Goal: Task Accomplishment & Management: Complete application form

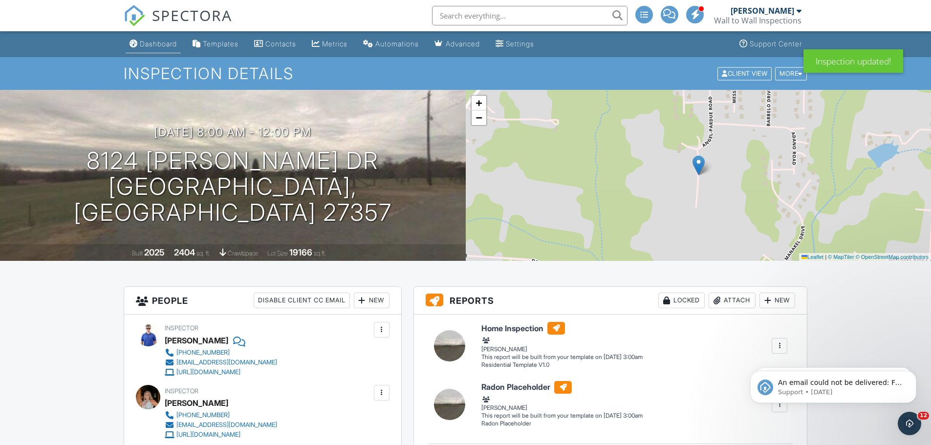
click at [161, 45] on div "Dashboard" at bounding box center [158, 44] width 37 height 8
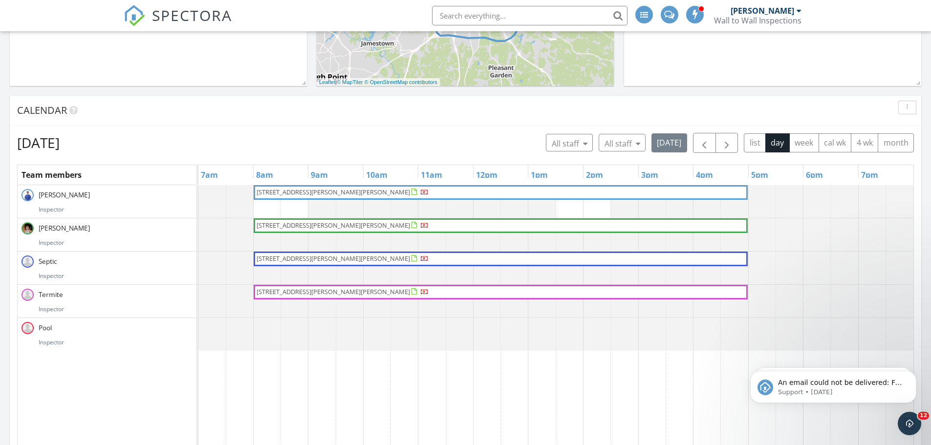
scroll to position [489, 0]
click at [730, 140] on span "button" at bounding box center [727, 142] width 12 height 12
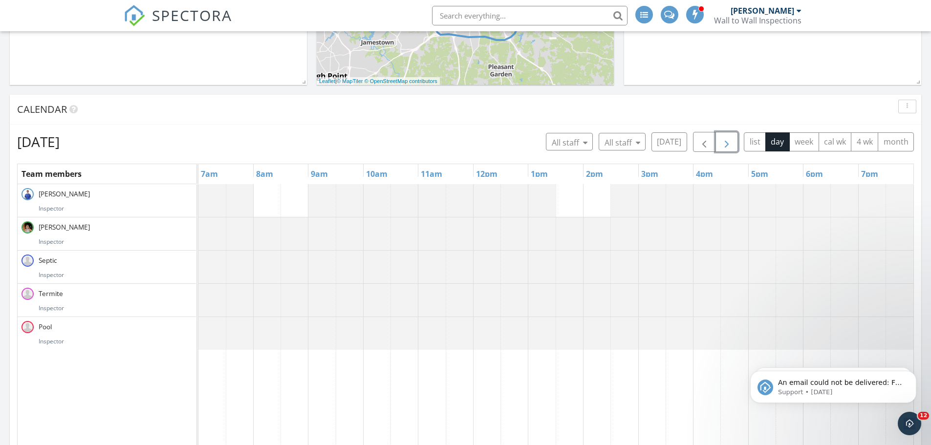
click at [730, 140] on span "button" at bounding box center [727, 142] width 12 height 12
click at [198, 203] on div at bounding box center [198, 200] width 0 height 33
click at [342, 161] on link "Inspection" at bounding box center [321, 163] width 50 height 16
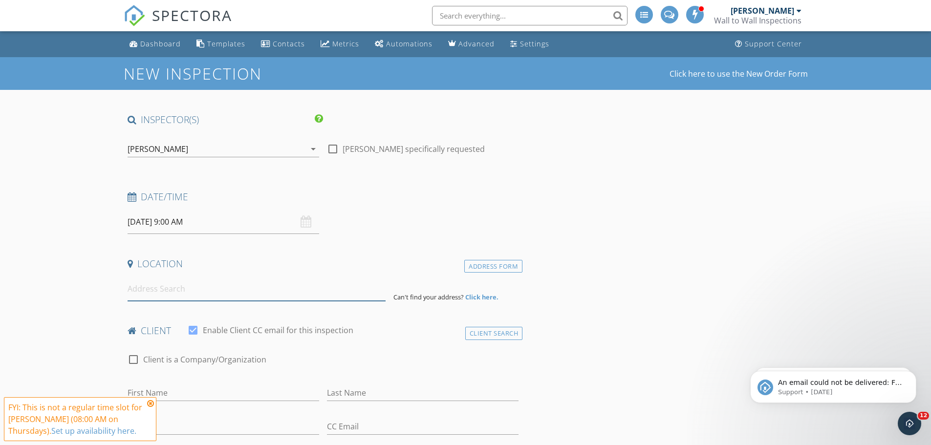
click at [174, 288] on input at bounding box center [257, 289] width 258 height 24
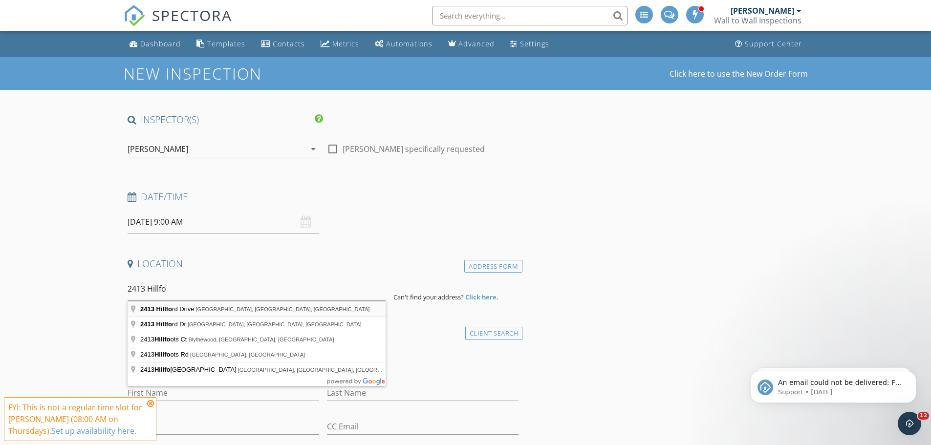
type input "2413 Hillford Drive, Burlington, NC, USA"
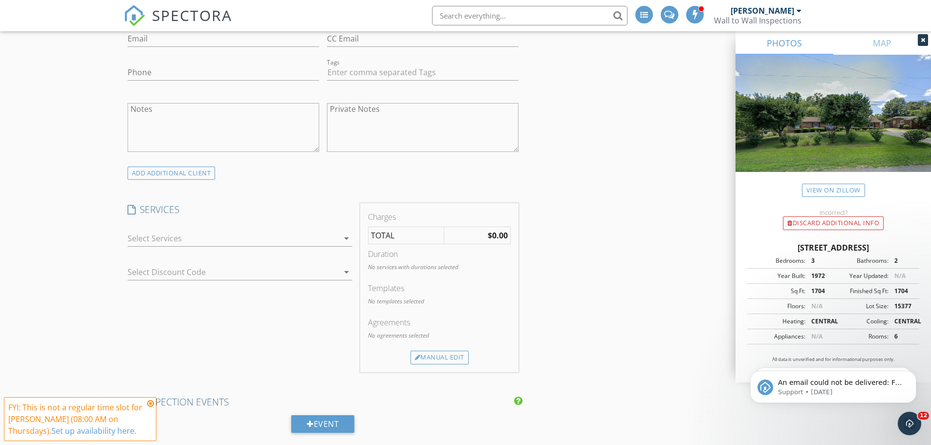
scroll to position [635, 0]
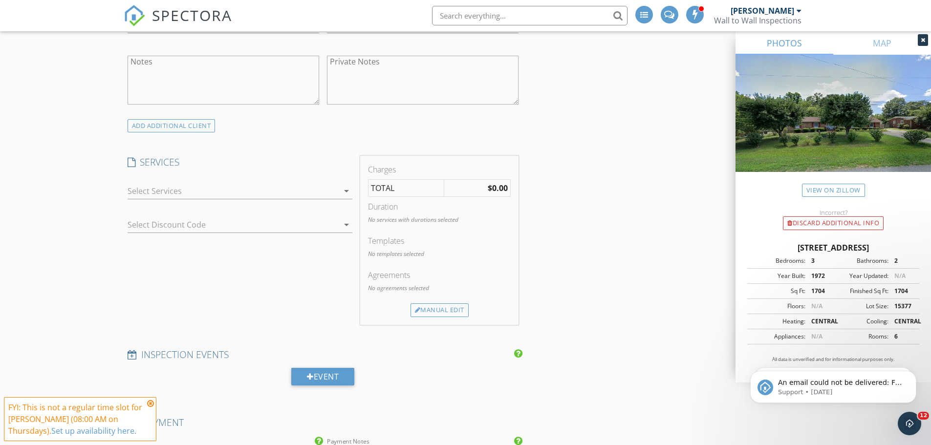
click at [299, 193] on div at bounding box center [233, 191] width 211 height 16
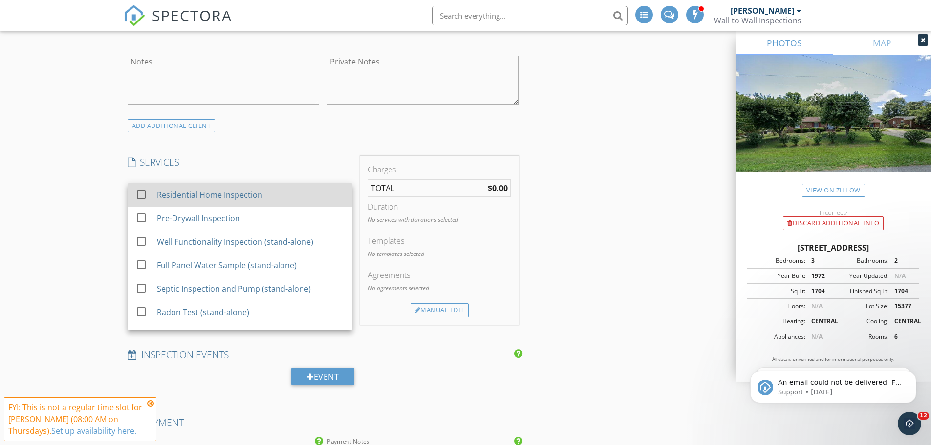
click at [203, 192] on div "Residential Home Inspection" at bounding box center [209, 195] width 106 height 12
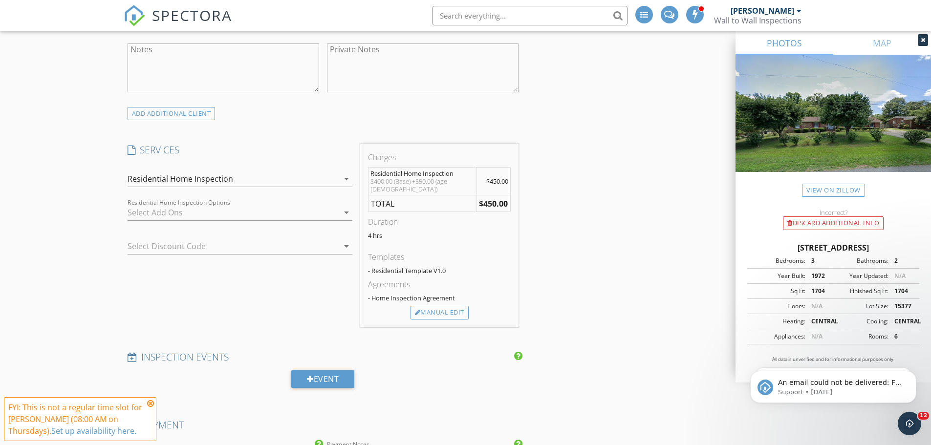
scroll to position [880, 0]
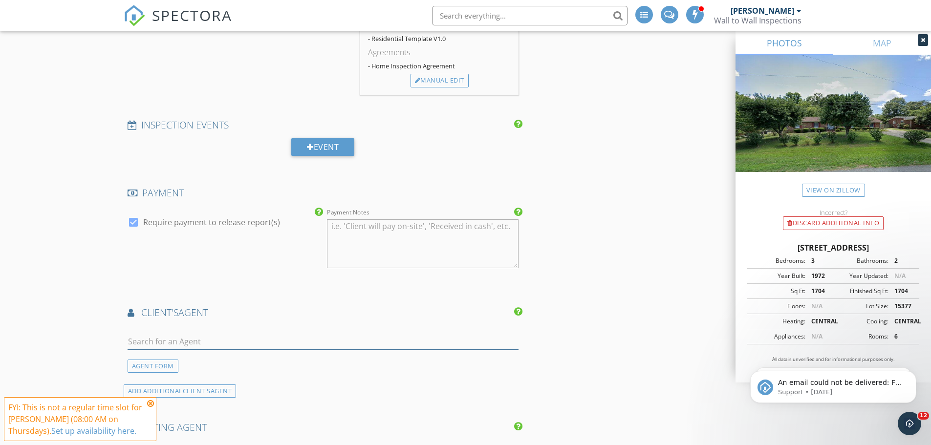
click at [194, 340] on input "text" at bounding box center [324, 342] width 392 height 16
type input "faith"
click at [148, 353] on div "Faith Grant Allen Tate Realtors" at bounding box center [179, 363] width 95 height 20
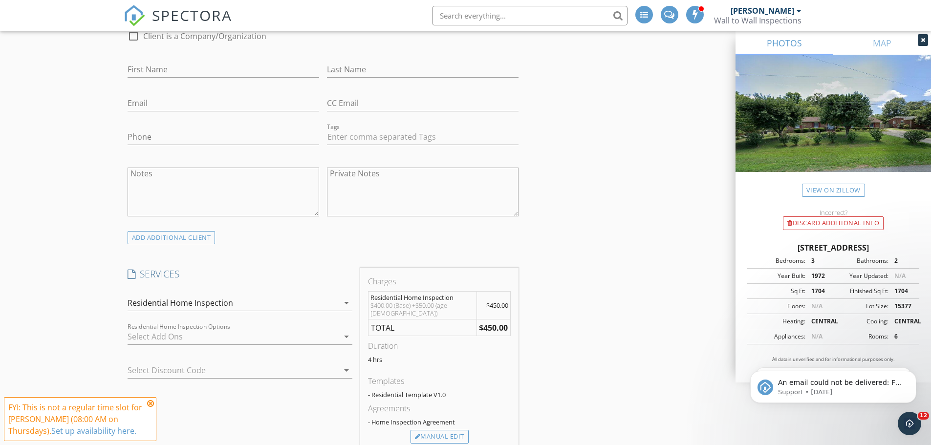
scroll to position [342, 0]
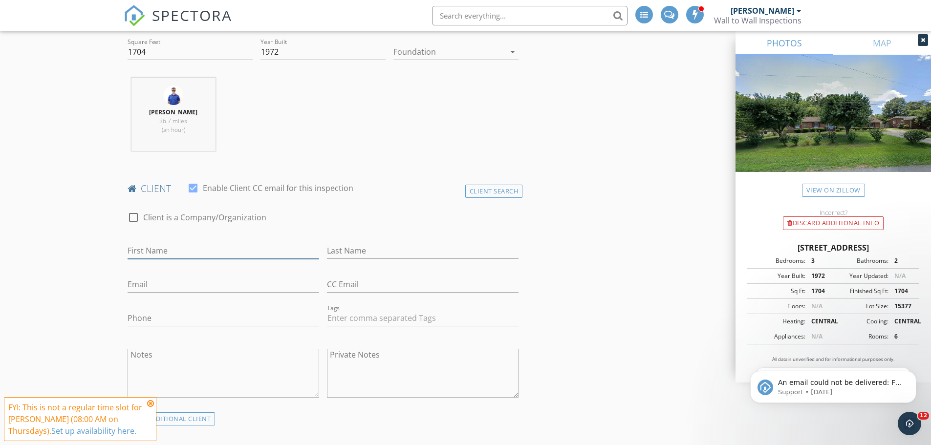
click at [157, 250] on input "First Name" at bounding box center [224, 251] width 192 height 16
type input "Mike"
type input "Bolynn"
click at [163, 288] on input "Email" at bounding box center [224, 285] width 192 height 16
click at [183, 283] on input "Email" at bounding box center [224, 285] width 192 height 16
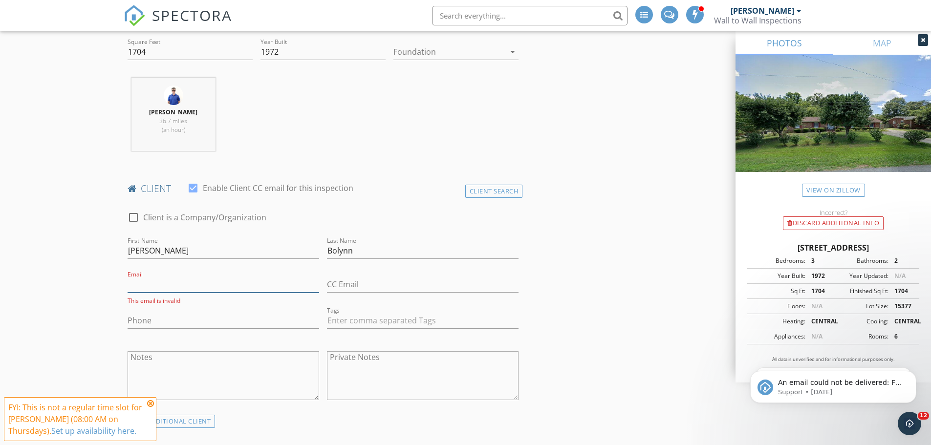
paste input "[PERSON_NAME][EMAIL_ADDRESS][DOMAIN_NAME]"
type input "[PERSON_NAME][EMAIL_ADDRESS][DOMAIN_NAME]"
click at [231, 323] on input "Phone" at bounding box center [224, 318] width 192 height 16
paste input "[PHONE_NUMBER]"
type input "[PHONE_NUMBER]"
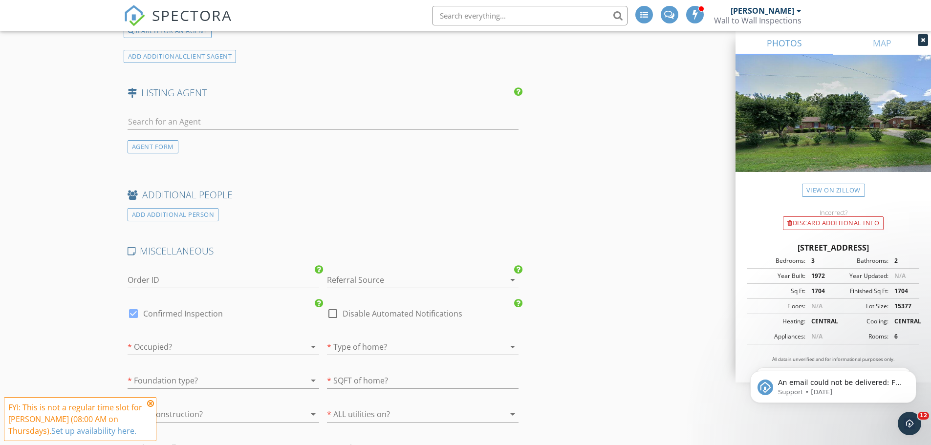
scroll to position [1418, 0]
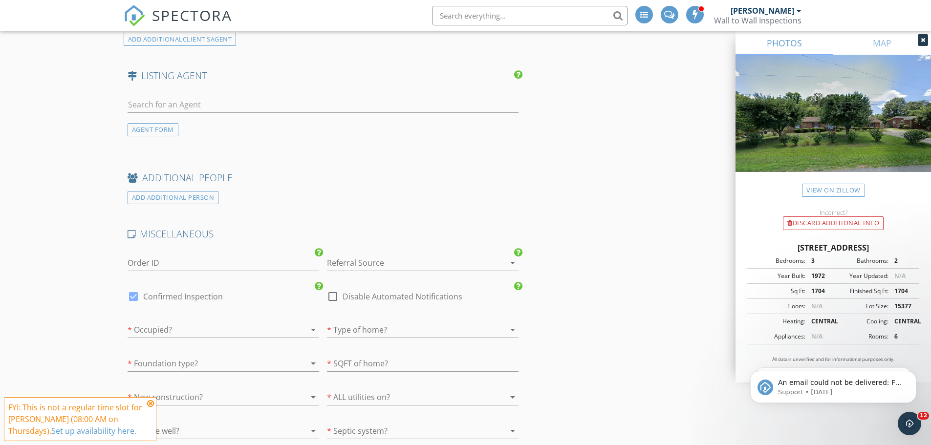
click at [412, 255] on div at bounding box center [409, 263] width 164 height 16
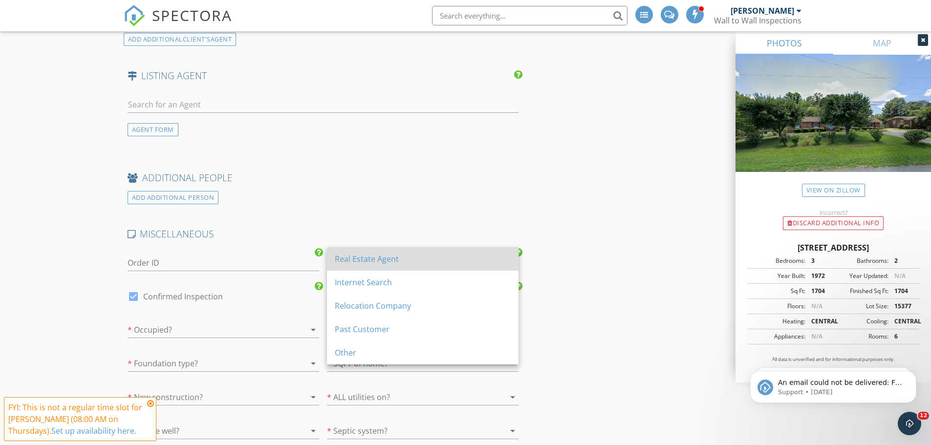
click at [394, 262] on div "Real Estate Agent" at bounding box center [423, 259] width 176 height 12
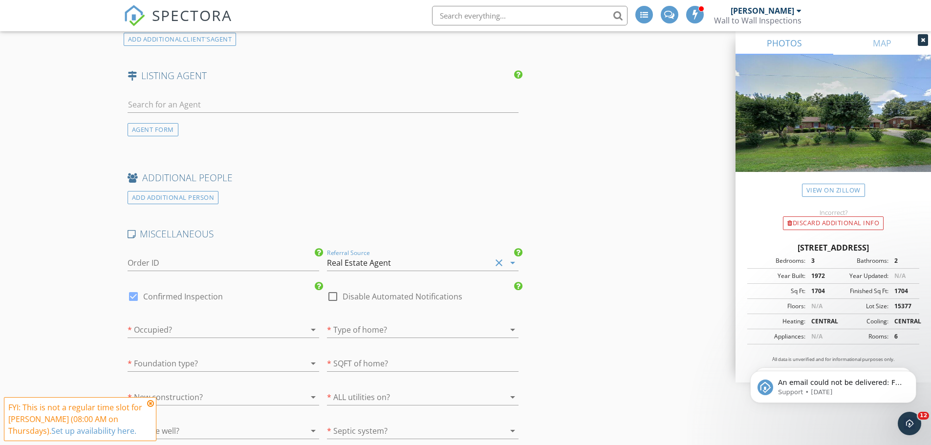
click at [159, 292] on label "Confirmed Inspection" at bounding box center [183, 297] width 80 height 10
checkbox input "false"
checkbox input "true"
click at [162, 322] on div at bounding box center [210, 330] width 164 height 16
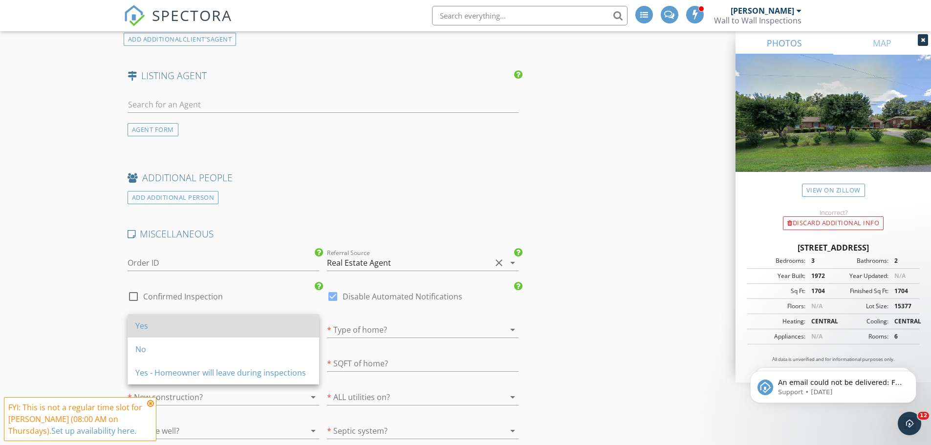
click at [167, 330] on div "Yes" at bounding box center [223, 326] width 176 height 12
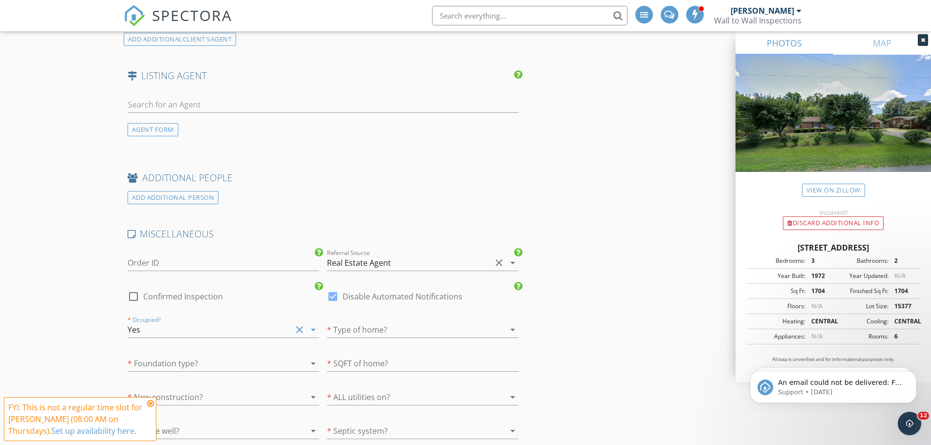
click at [422, 316] on div "* Type of home? arrow_drop_down" at bounding box center [423, 332] width 192 height 32
click at [418, 328] on div at bounding box center [409, 330] width 164 height 16
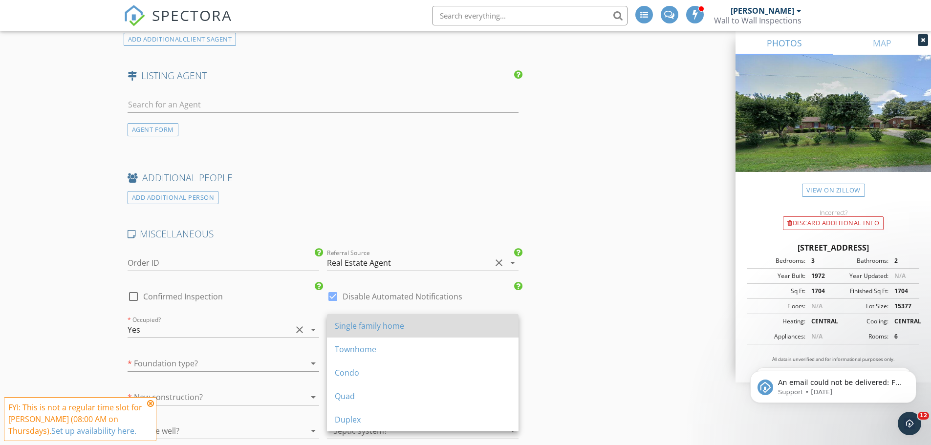
click at [366, 327] on div "Single family home" at bounding box center [423, 326] width 176 height 12
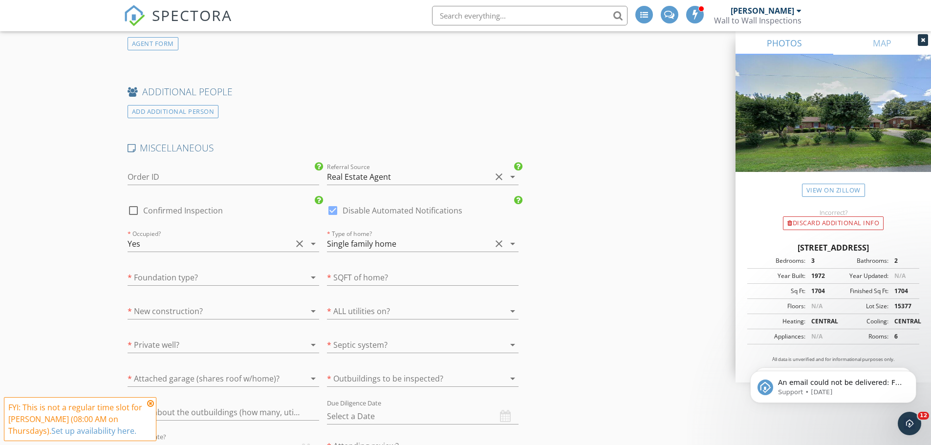
scroll to position [1515, 0]
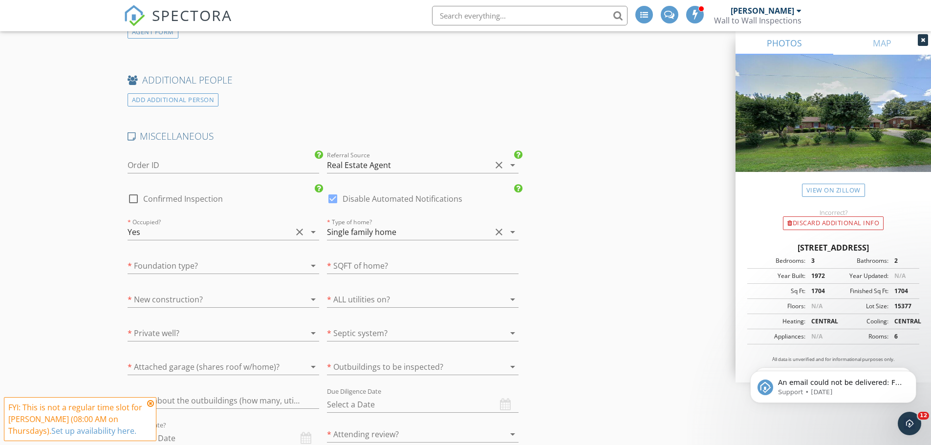
click at [180, 258] on div at bounding box center [210, 266] width 164 height 16
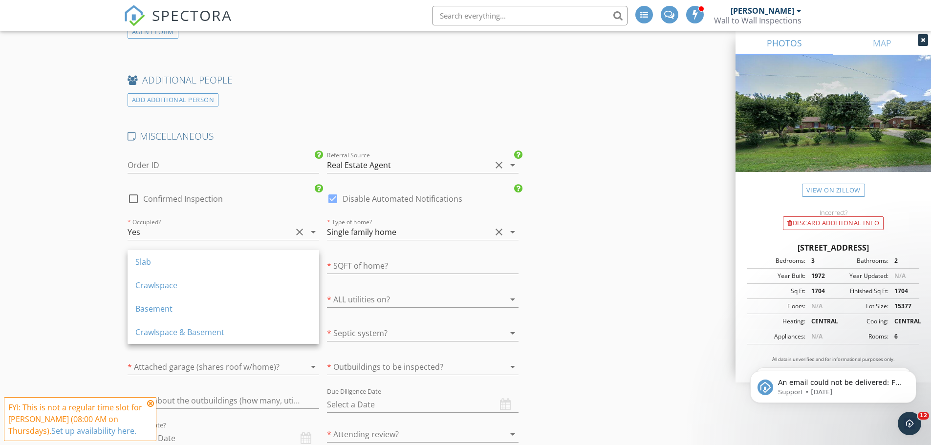
drag, startPoint x: 177, startPoint y: 284, endPoint x: 351, endPoint y: 242, distance: 179.3
click at [177, 284] on div "Crawlspace" at bounding box center [223, 286] width 176 height 12
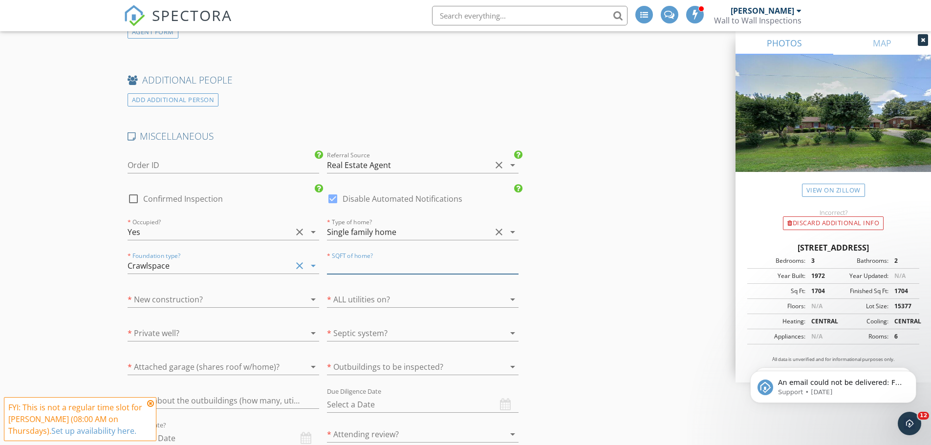
click at [377, 258] on input "number" at bounding box center [423, 266] width 192 height 16
type input "1704"
click at [163, 292] on div at bounding box center [210, 300] width 164 height 16
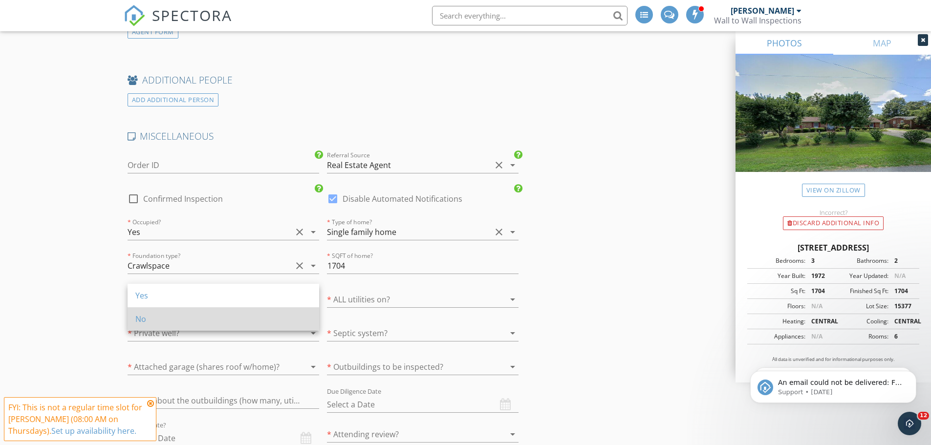
click at [171, 316] on div "No" at bounding box center [223, 319] width 176 height 12
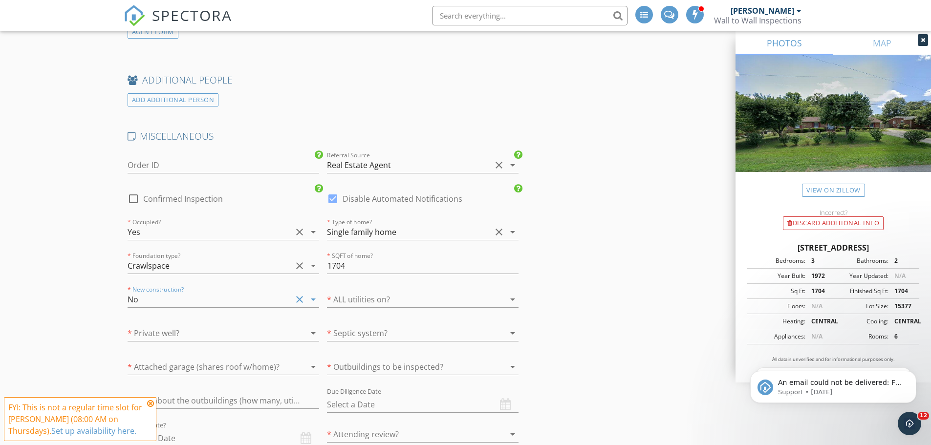
click at [430, 292] on div at bounding box center [409, 300] width 164 height 16
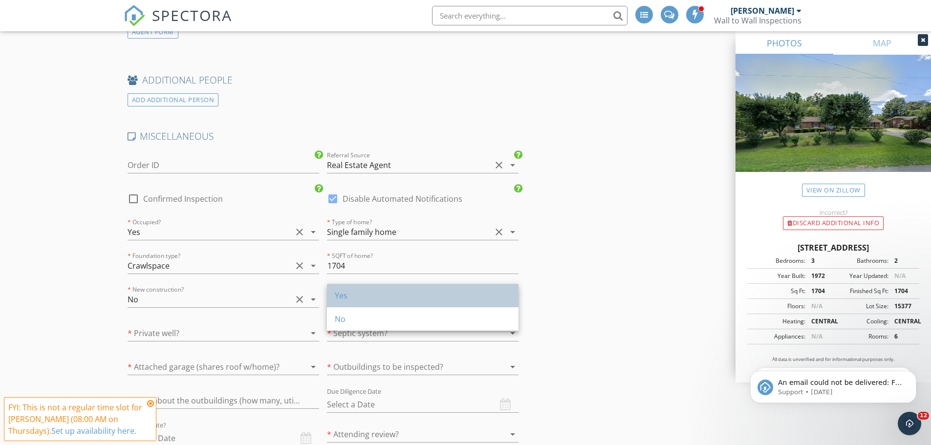
click at [410, 297] on div "Yes" at bounding box center [423, 296] width 176 height 12
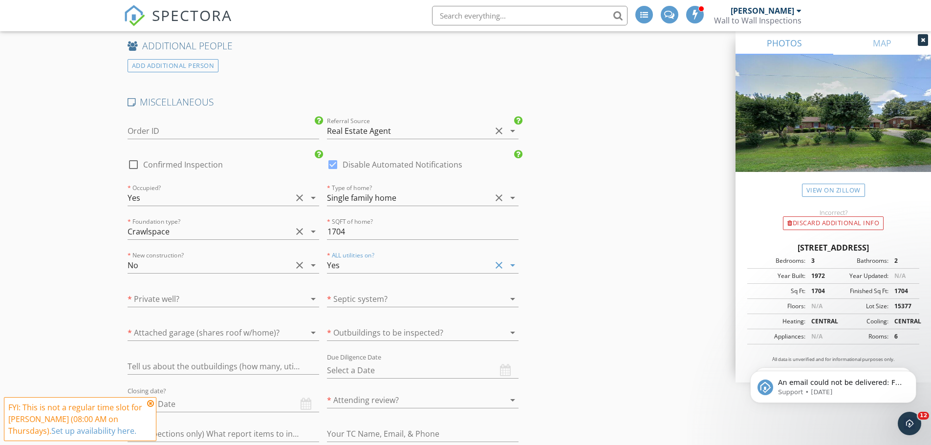
scroll to position [1564, 0]
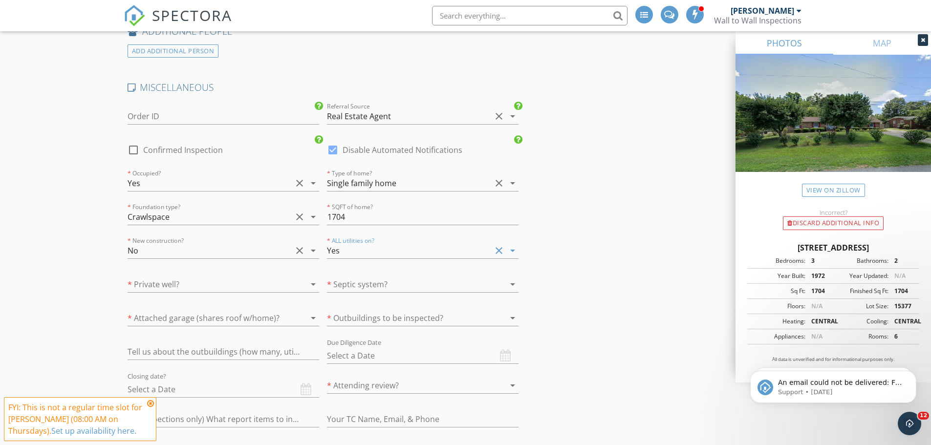
click at [224, 277] on div at bounding box center [210, 285] width 164 height 16
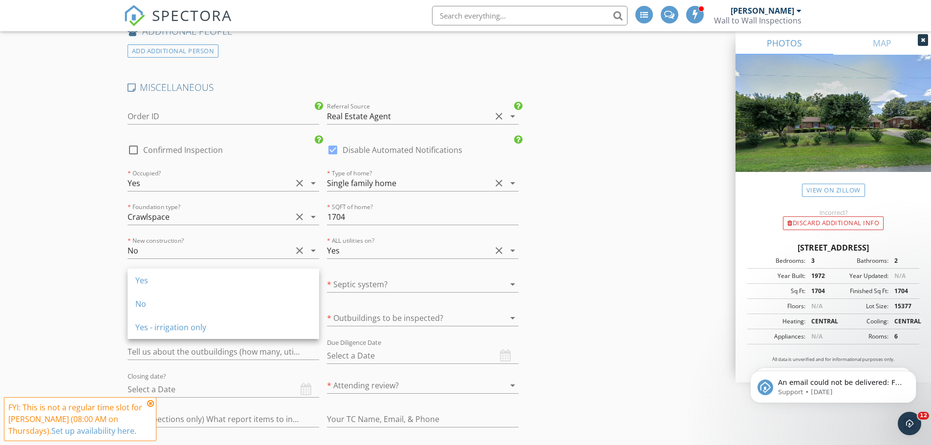
click at [213, 297] on div "No" at bounding box center [223, 303] width 176 height 23
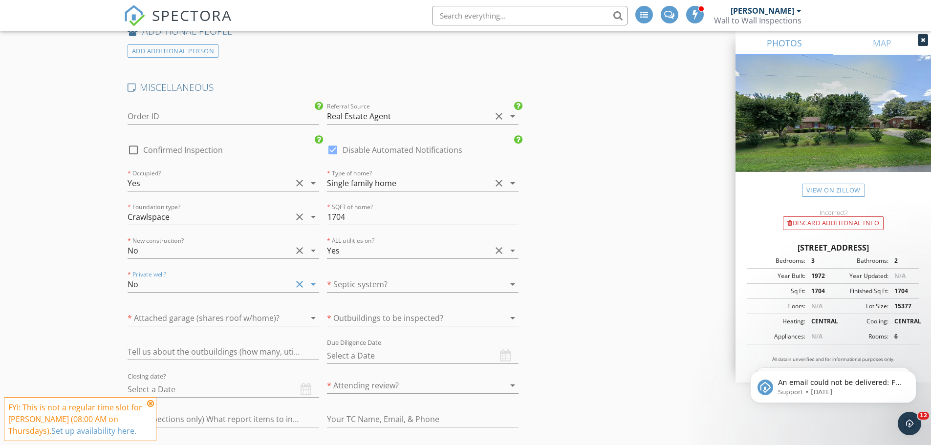
click at [349, 277] on div at bounding box center [409, 285] width 164 height 16
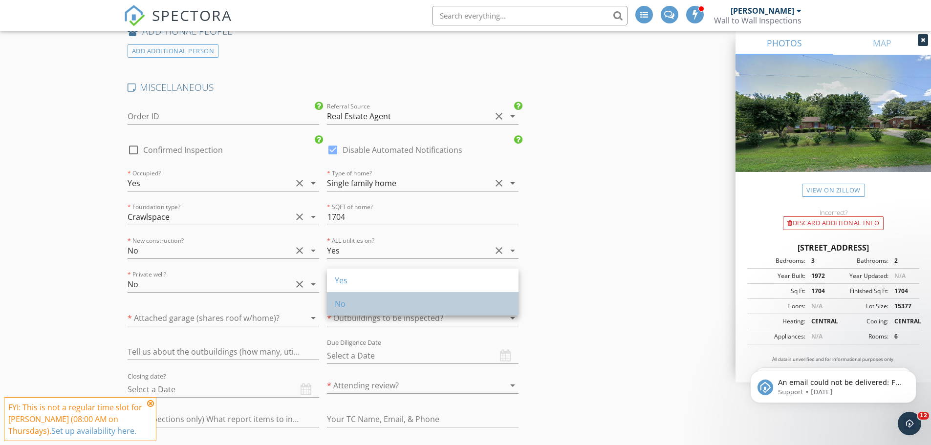
click at [354, 300] on div "No" at bounding box center [423, 304] width 176 height 12
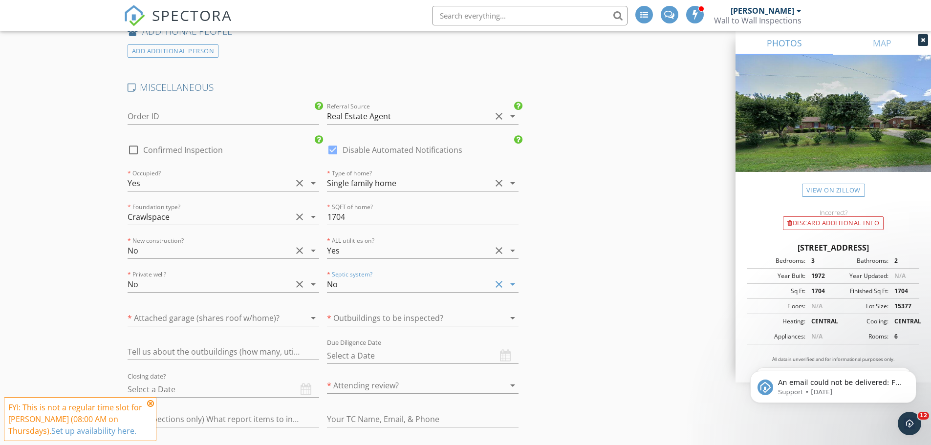
click at [241, 310] on div at bounding box center [210, 318] width 164 height 16
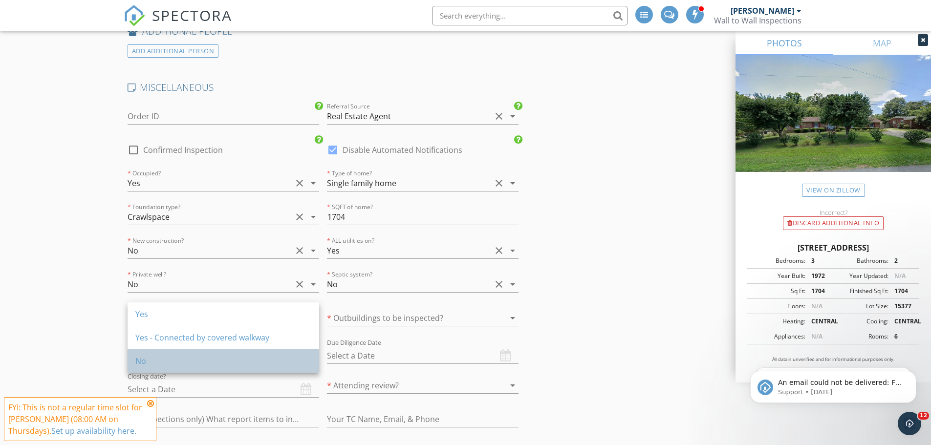
click at [164, 358] on div "No" at bounding box center [223, 361] width 176 height 12
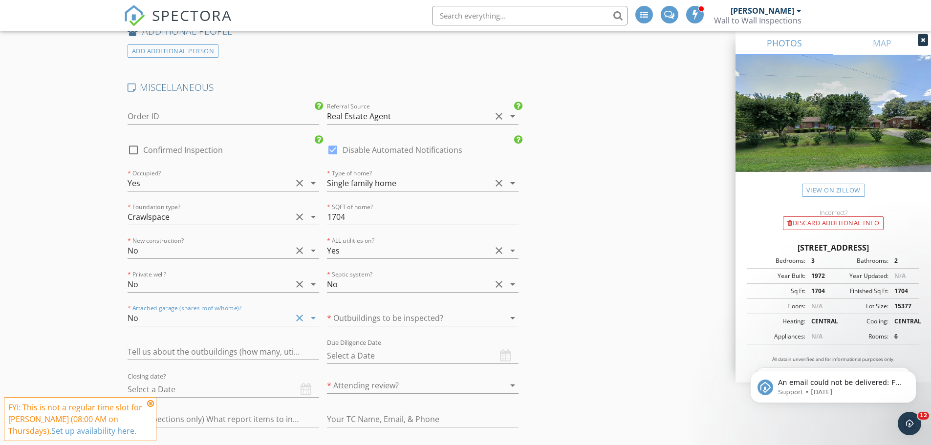
click at [438, 310] on div at bounding box center [409, 318] width 164 height 16
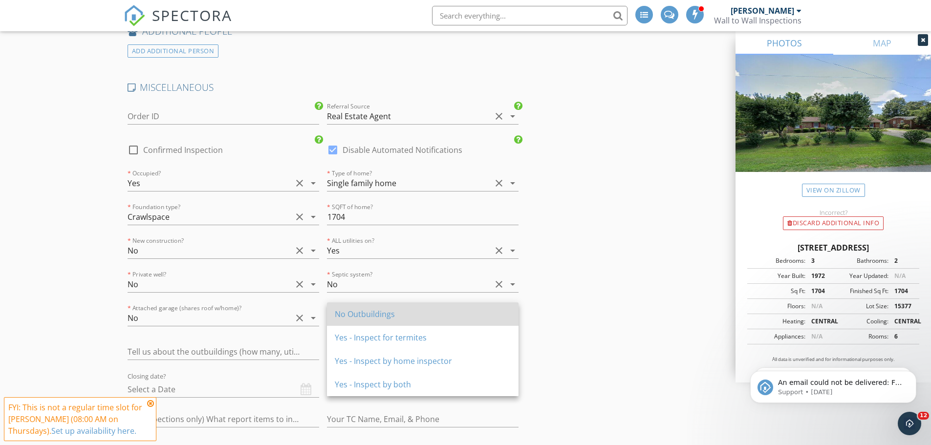
click at [395, 318] on div "No Outbuildings" at bounding box center [423, 314] width 176 height 12
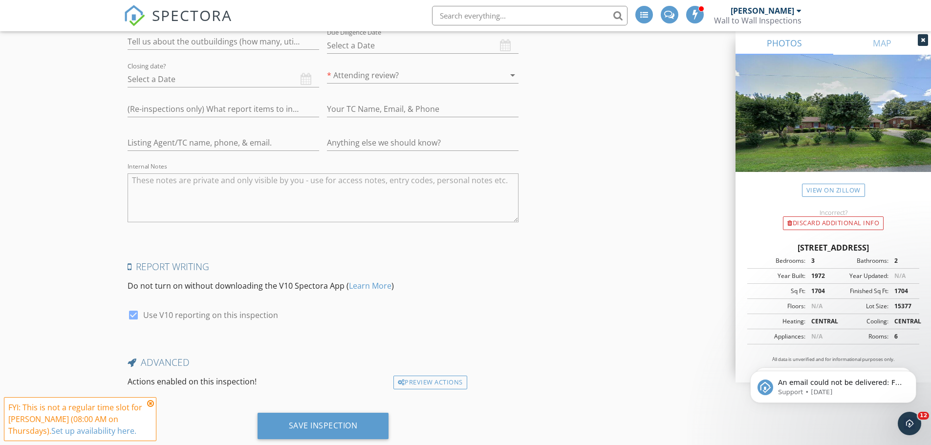
scroll to position [1892, 0]
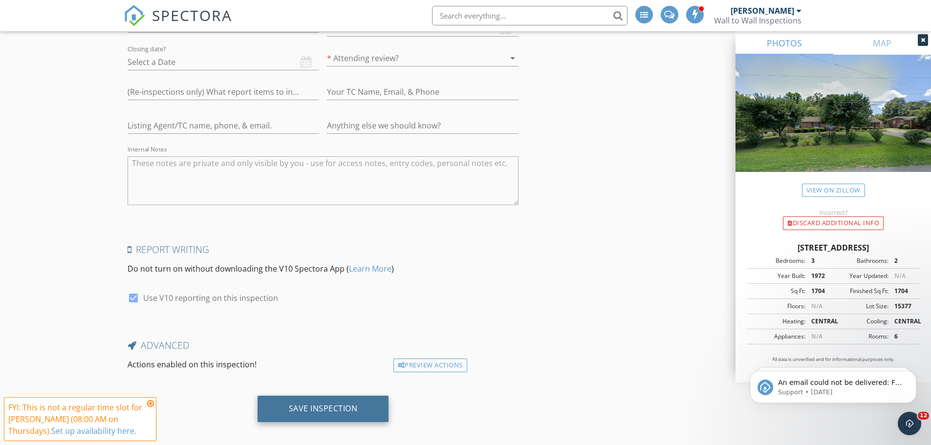
click at [337, 405] on div "Save Inspection" at bounding box center [323, 409] width 69 height 10
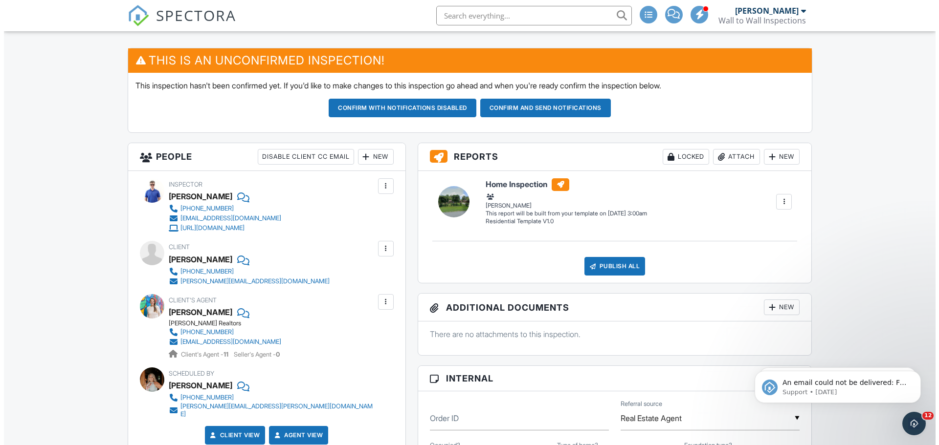
scroll to position [244, 0]
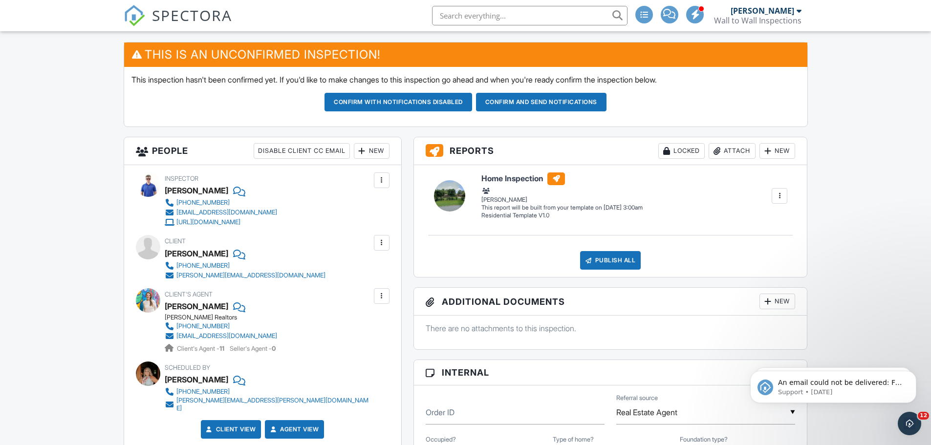
click at [373, 149] on div "New" at bounding box center [372, 151] width 36 height 16
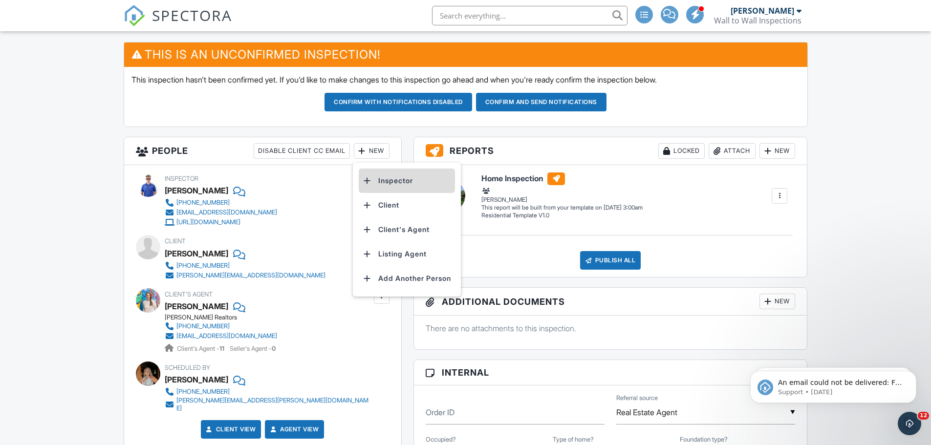
click at [383, 177] on li "Inspector" at bounding box center [407, 181] width 96 height 24
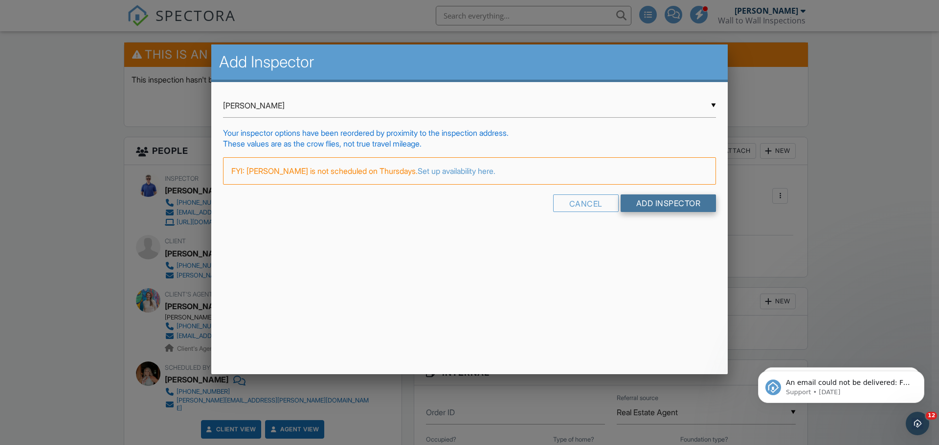
click at [657, 207] on input "Add Inspector" at bounding box center [668, 204] width 96 height 18
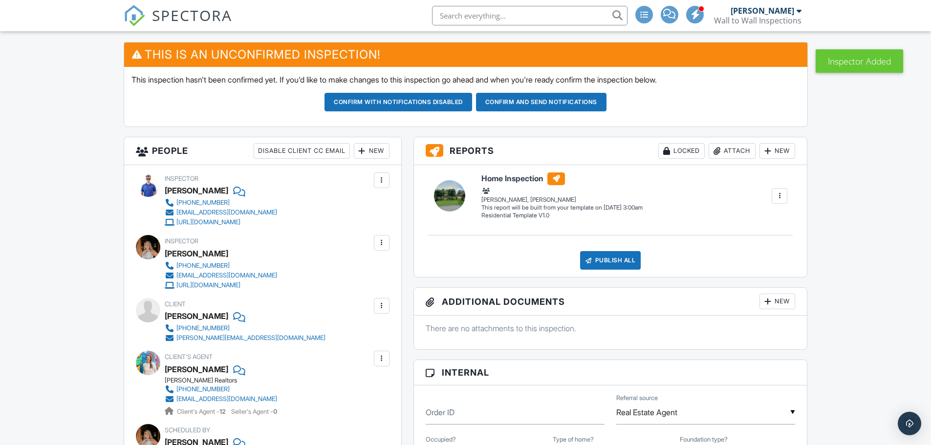
click at [376, 239] on div at bounding box center [382, 243] width 16 height 16
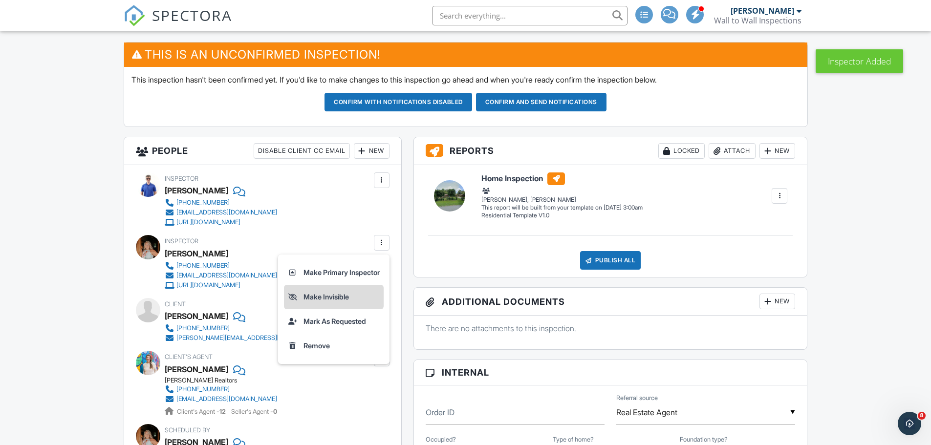
click at [322, 296] on li "Make Invisible" at bounding box center [334, 297] width 100 height 24
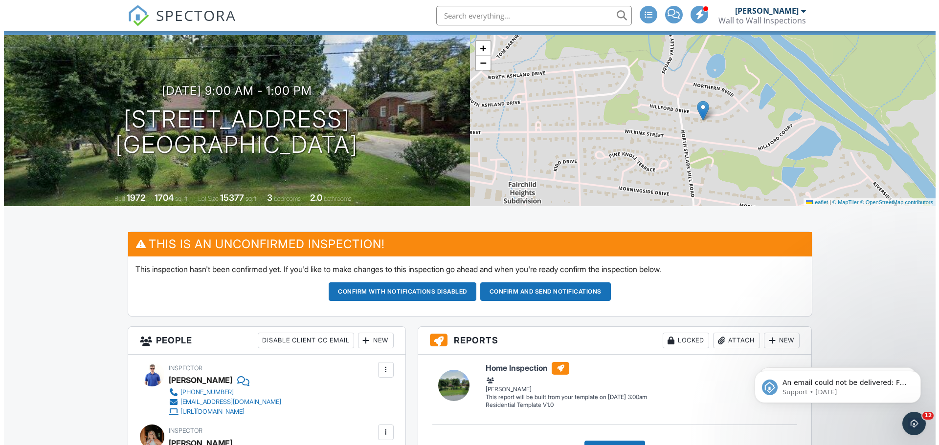
scroll to position [196, 0]
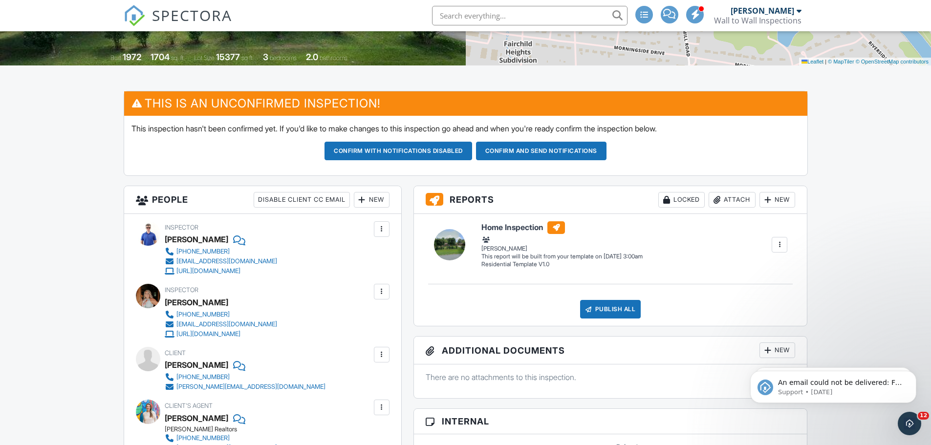
click at [364, 204] on div at bounding box center [362, 200] width 10 height 10
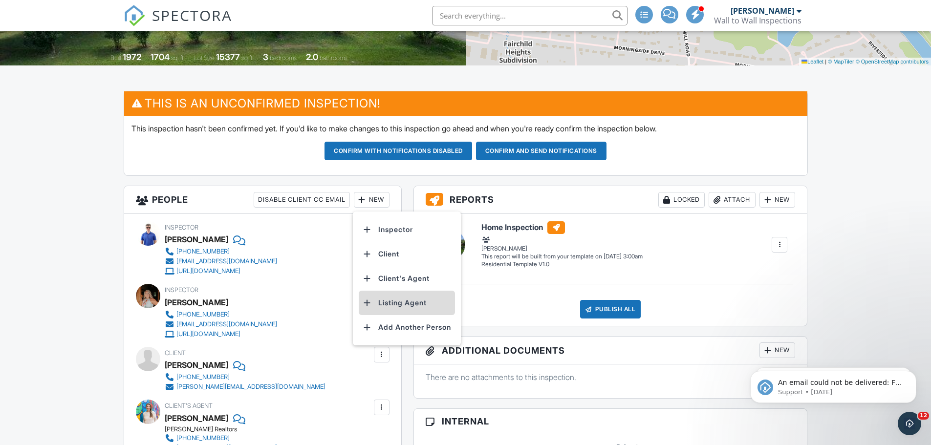
click at [401, 302] on li "Listing Agent" at bounding box center [407, 303] width 96 height 24
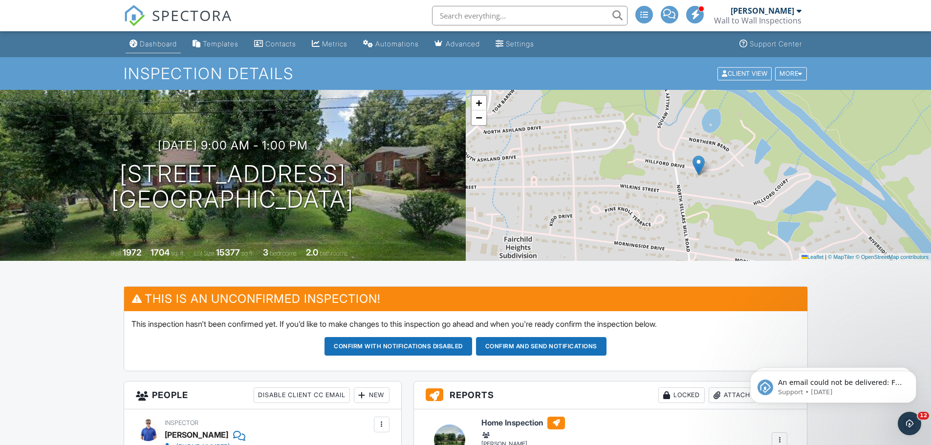
click at [145, 46] on div "Dashboard" at bounding box center [158, 44] width 37 height 8
